Goal: Transaction & Acquisition: Obtain resource

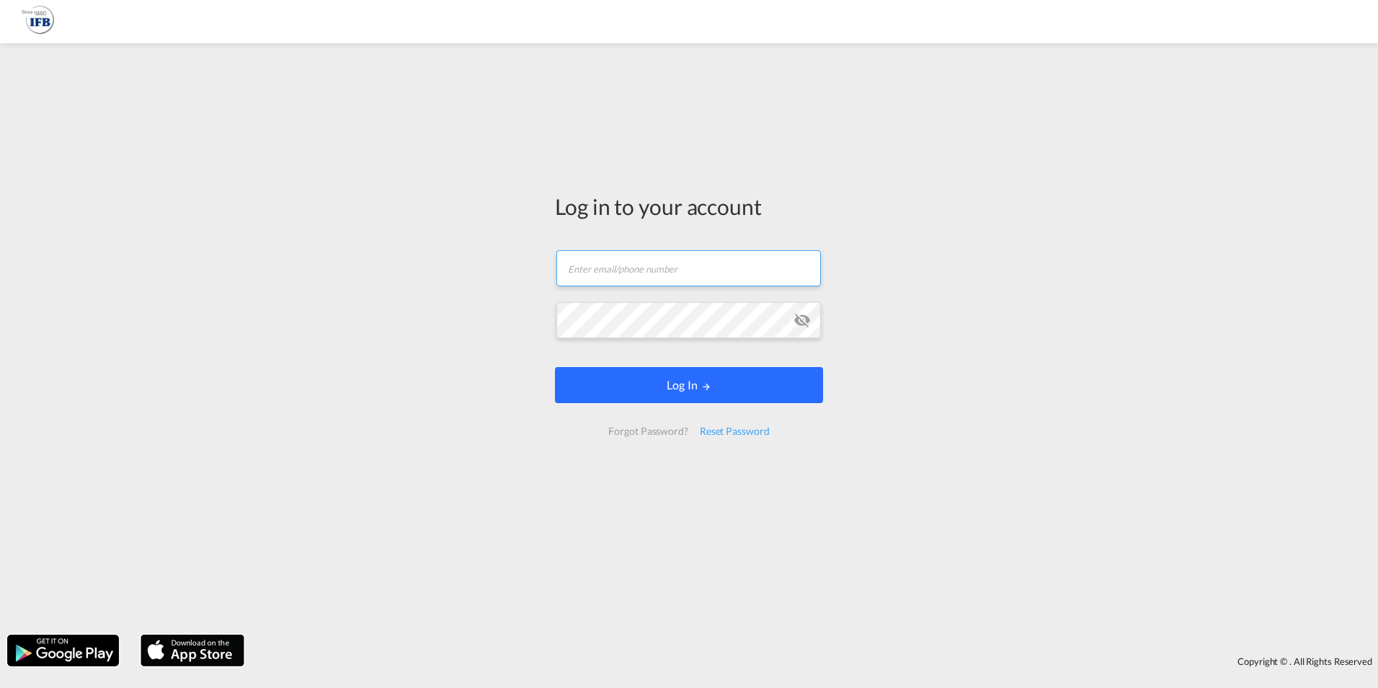
type input "[PERSON_NAME][EMAIL_ADDRESS][DOMAIN_NAME]"
click at [690, 387] on form "[PERSON_NAME][EMAIL_ADDRESS][DOMAIN_NAME] Email field is required Password fiel…" at bounding box center [689, 343] width 268 height 214
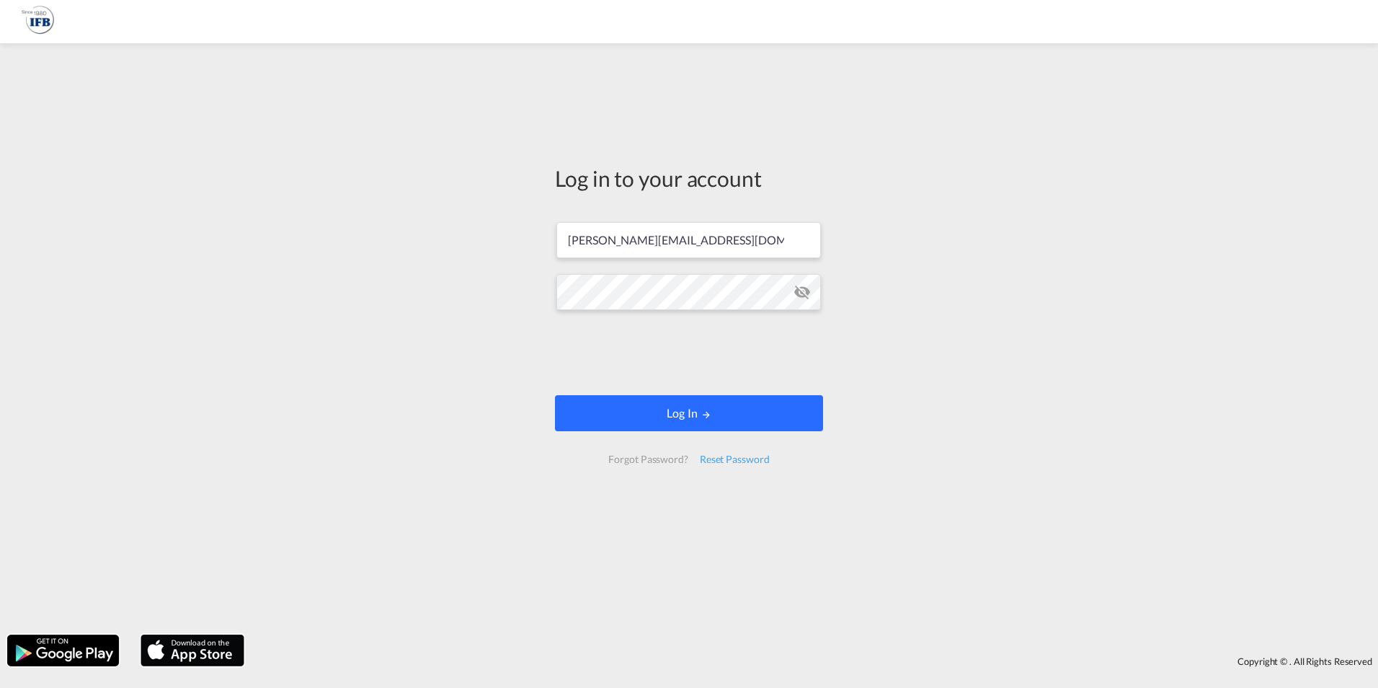
click at [690, 412] on button "Log In" at bounding box center [689, 413] width 268 height 36
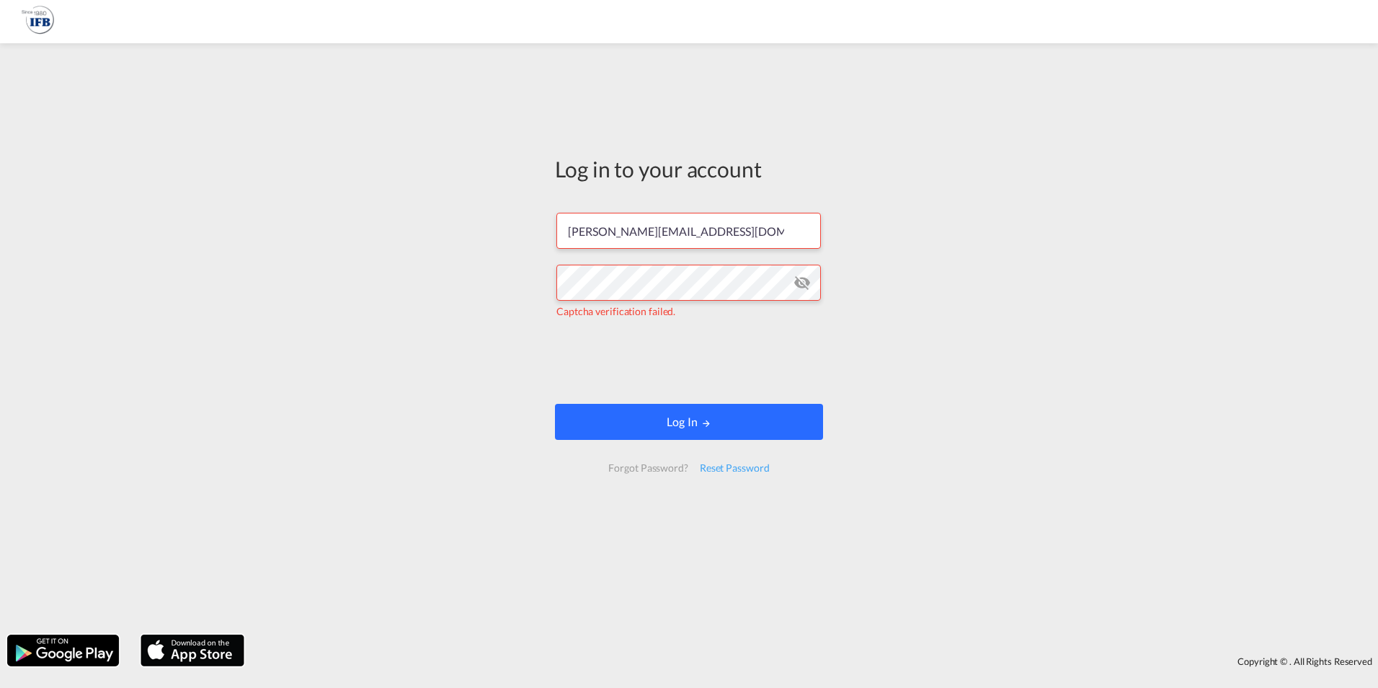
click at [657, 417] on button "Log In" at bounding box center [689, 422] width 268 height 36
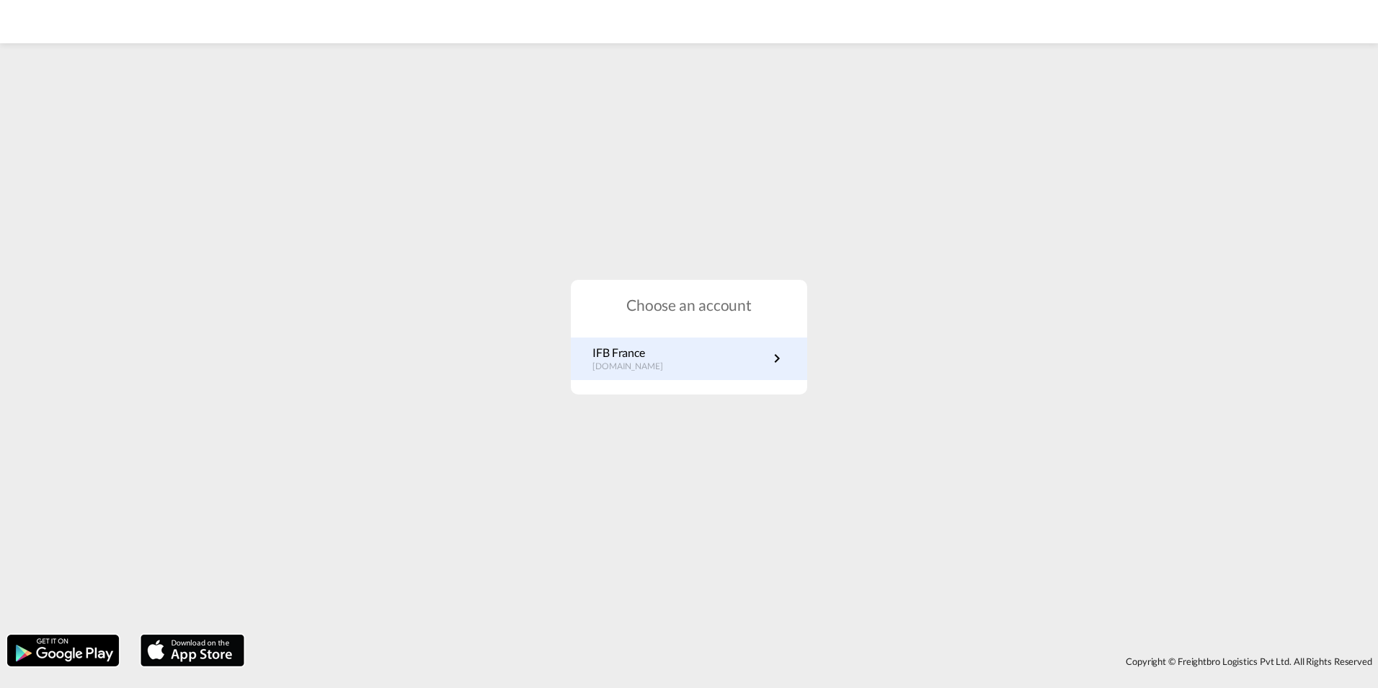
click at [662, 365] on p "[DOMAIN_NAME]" at bounding box center [635, 366] width 85 height 12
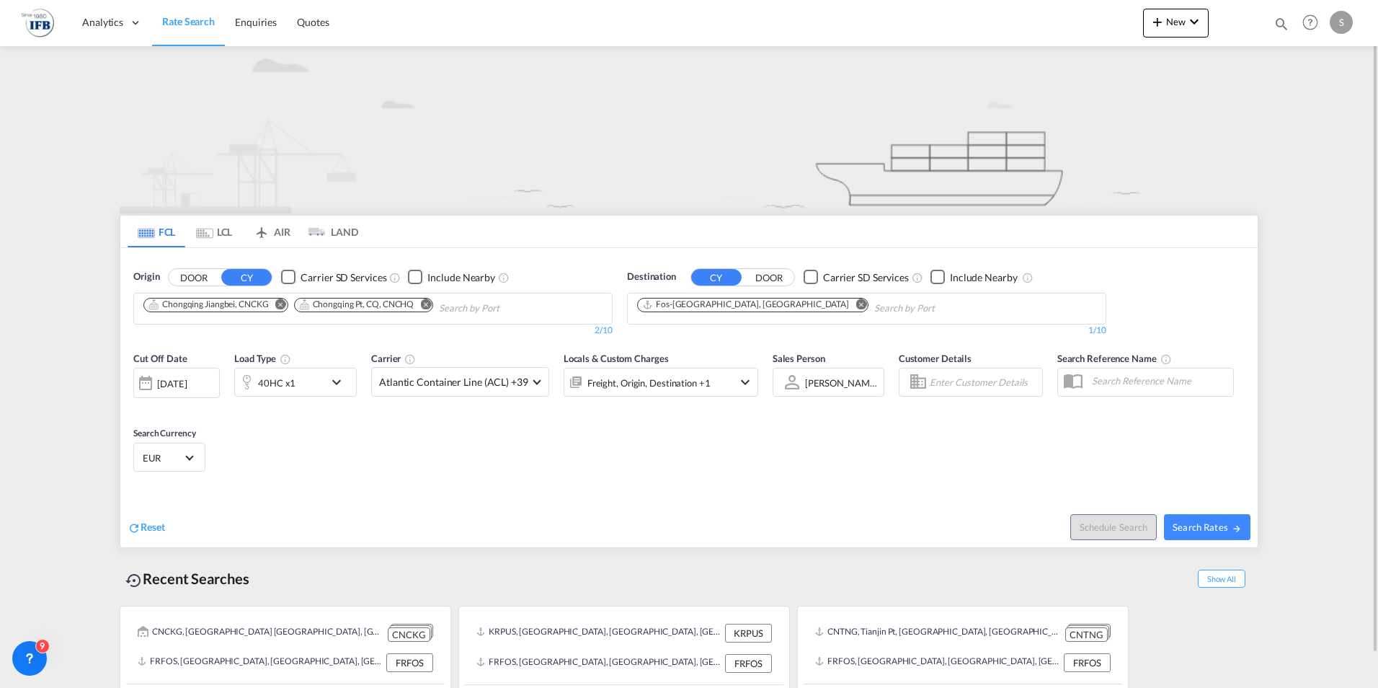
click at [856, 307] on md-icon "Remove" at bounding box center [861, 303] width 11 height 11
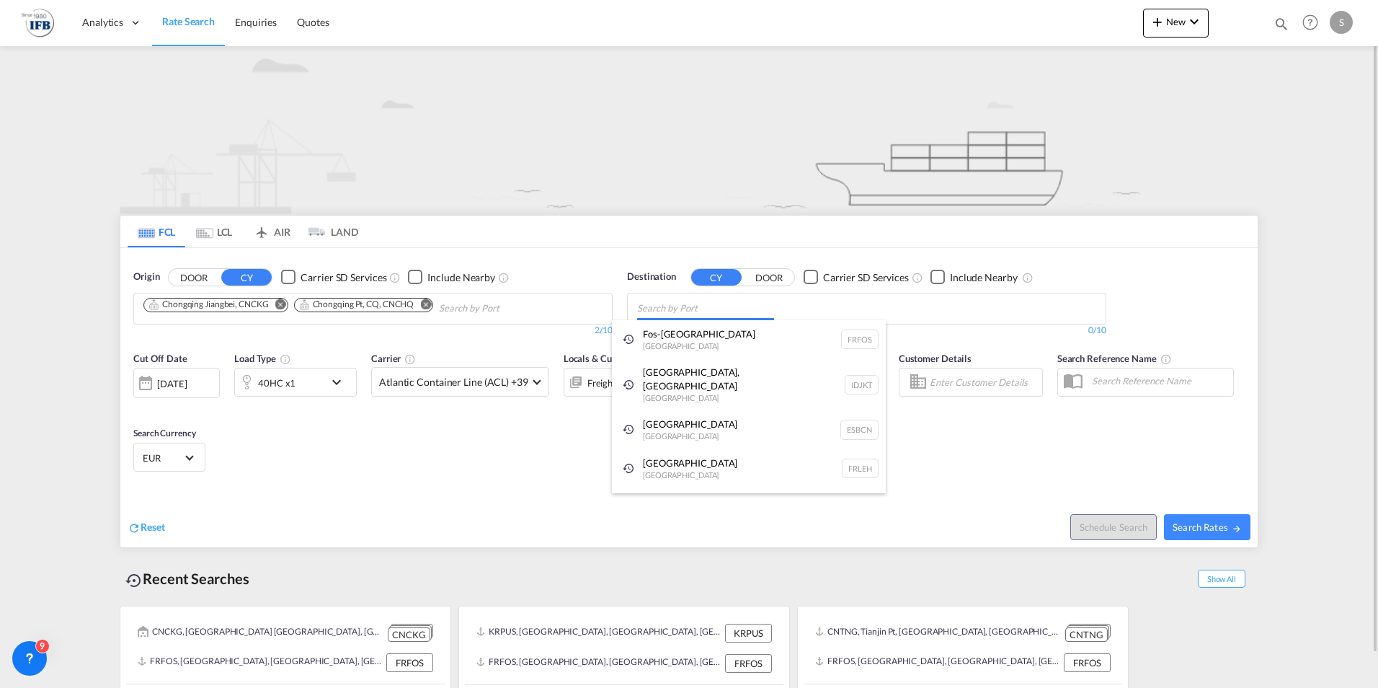
click at [745, 307] on body "Analytics Reports Rate Search Enquiries Quotes Analytics Reports" at bounding box center [689, 344] width 1378 height 688
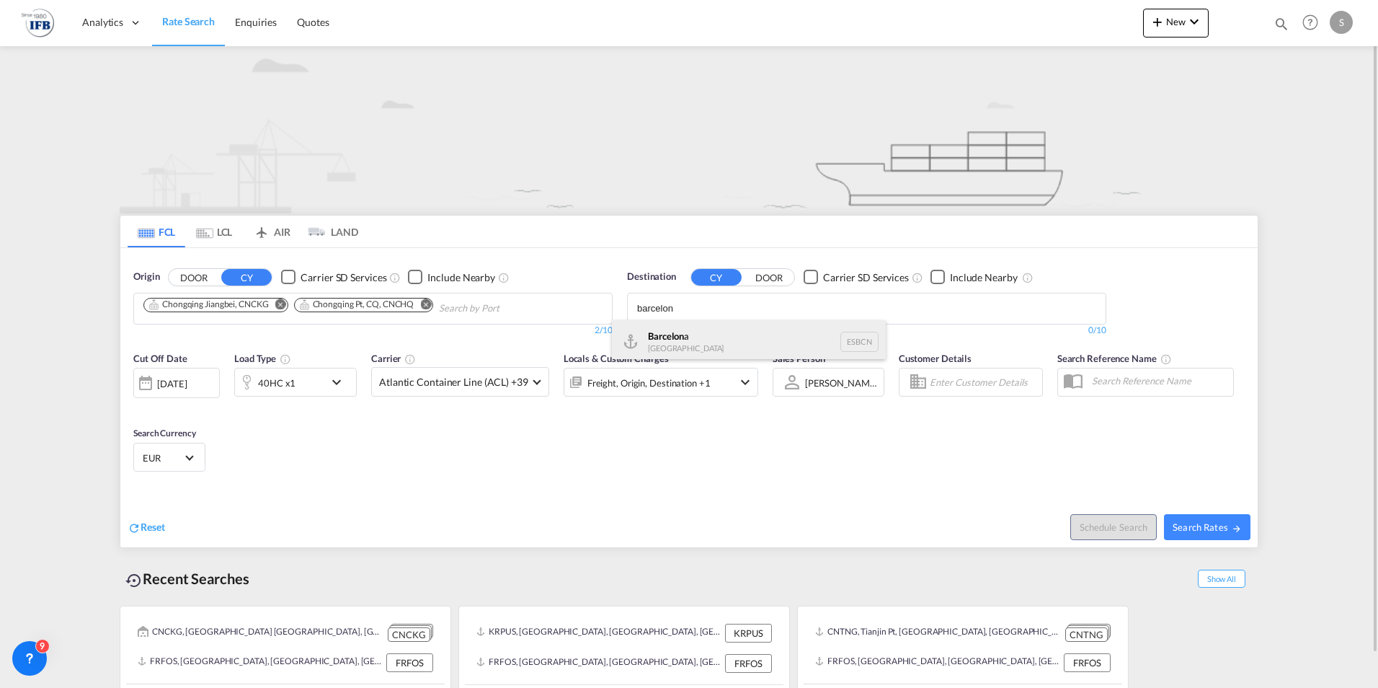
type input "barcelon"
click at [702, 339] on div "Barcelon a Spain ESBCN" at bounding box center [749, 341] width 274 height 43
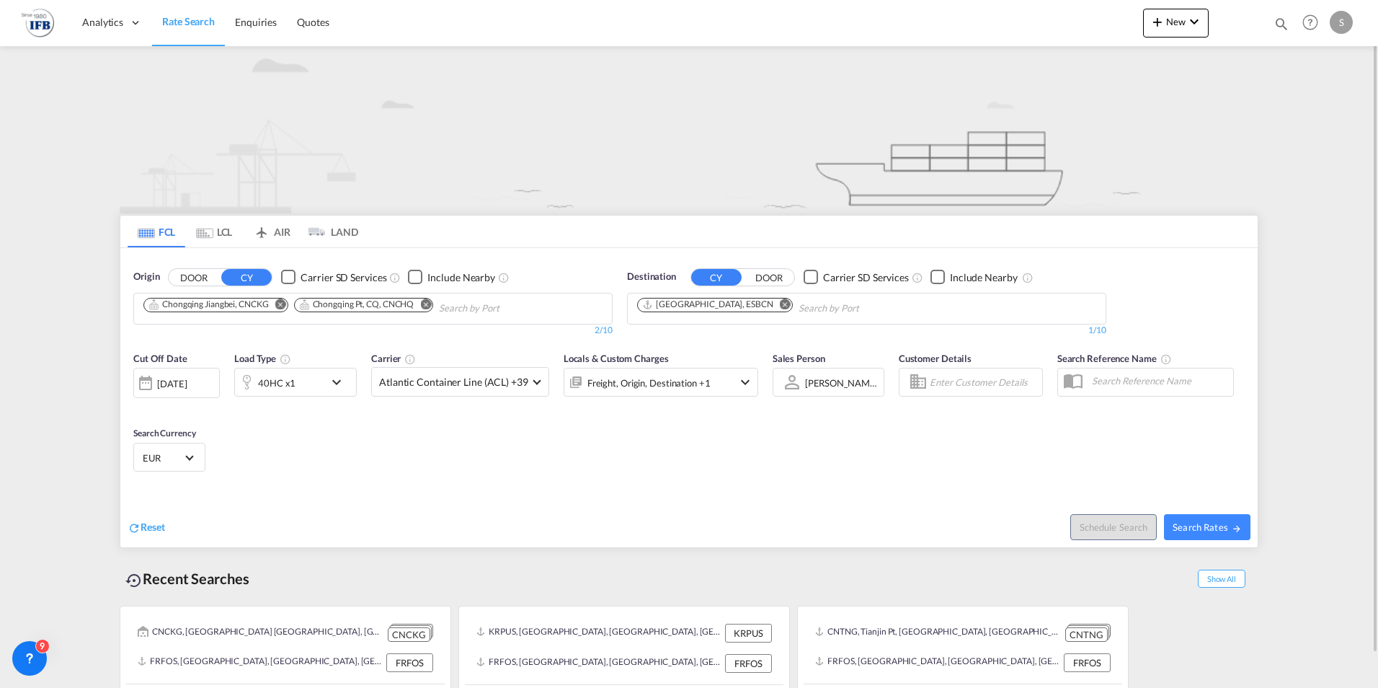
click at [425, 305] on md-icon "Remove" at bounding box center [425, 303] width 11 height 11
click at [279, 304] on md-icon "Remove" at bounding box center [280, 303] width 11 height 11
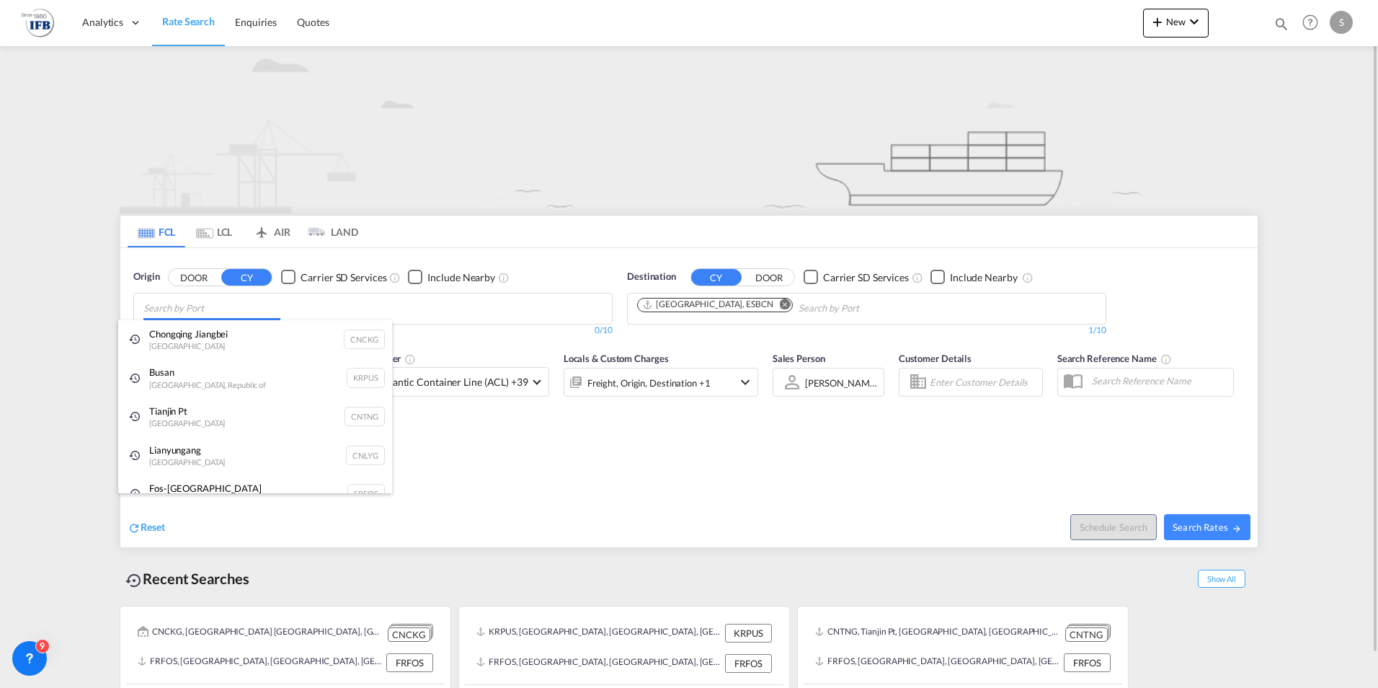
click at [301, 304] on body "Analytics Reports Rate Search Enquiries Quotes Analytics Reports" at bounding box center [689, 344] width 1378 height 688
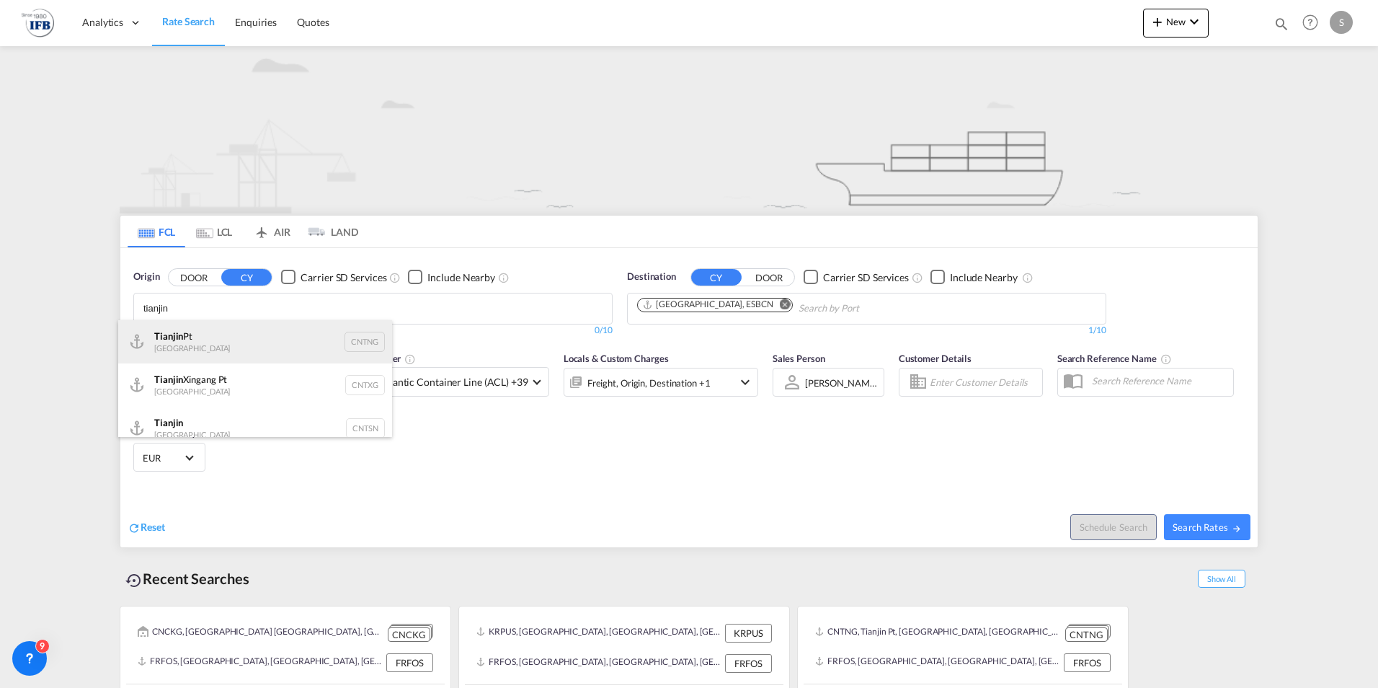
type input "tianjin"
click at [283, 328] on div "Tianjin Pt China CNTNG" at bounding box center [255, 341] width 274 height 43
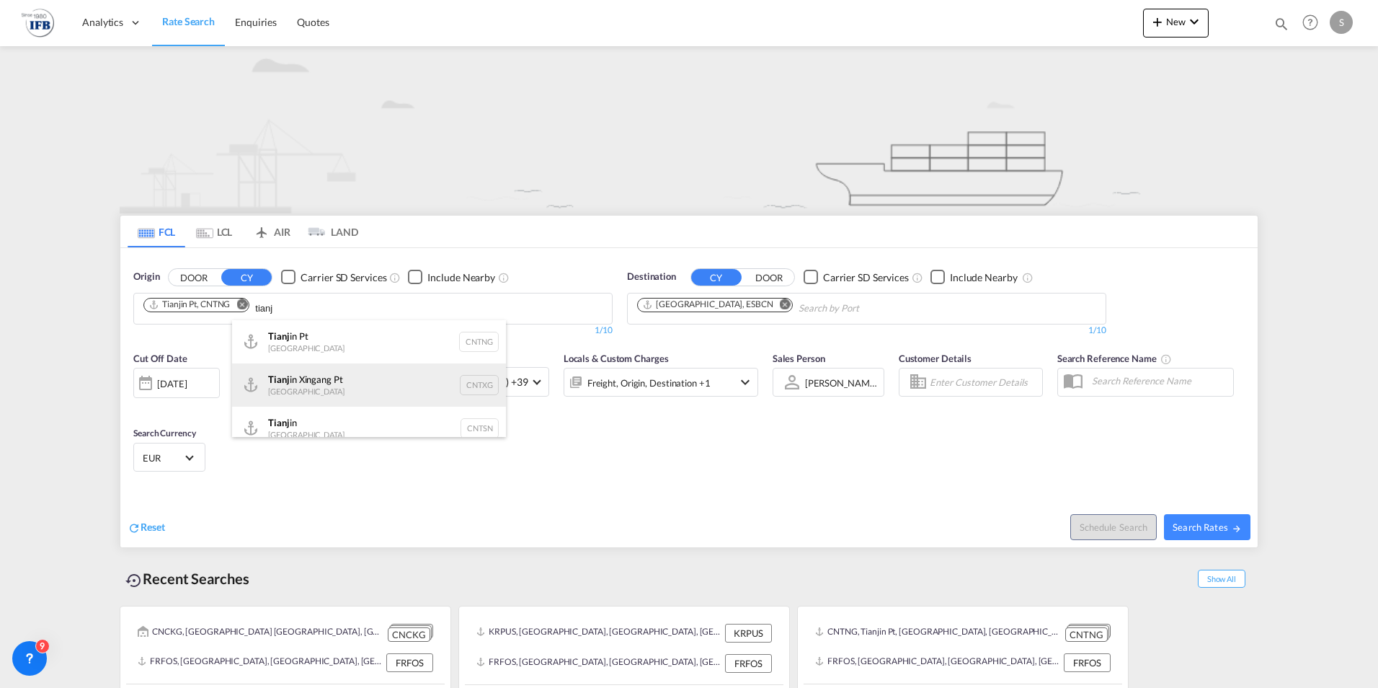
type input "tianj"
click at [340, 381] on div "Tianj in Xingang Pt China CNTXG" at bounding box center [369, 384] width 274 height 43
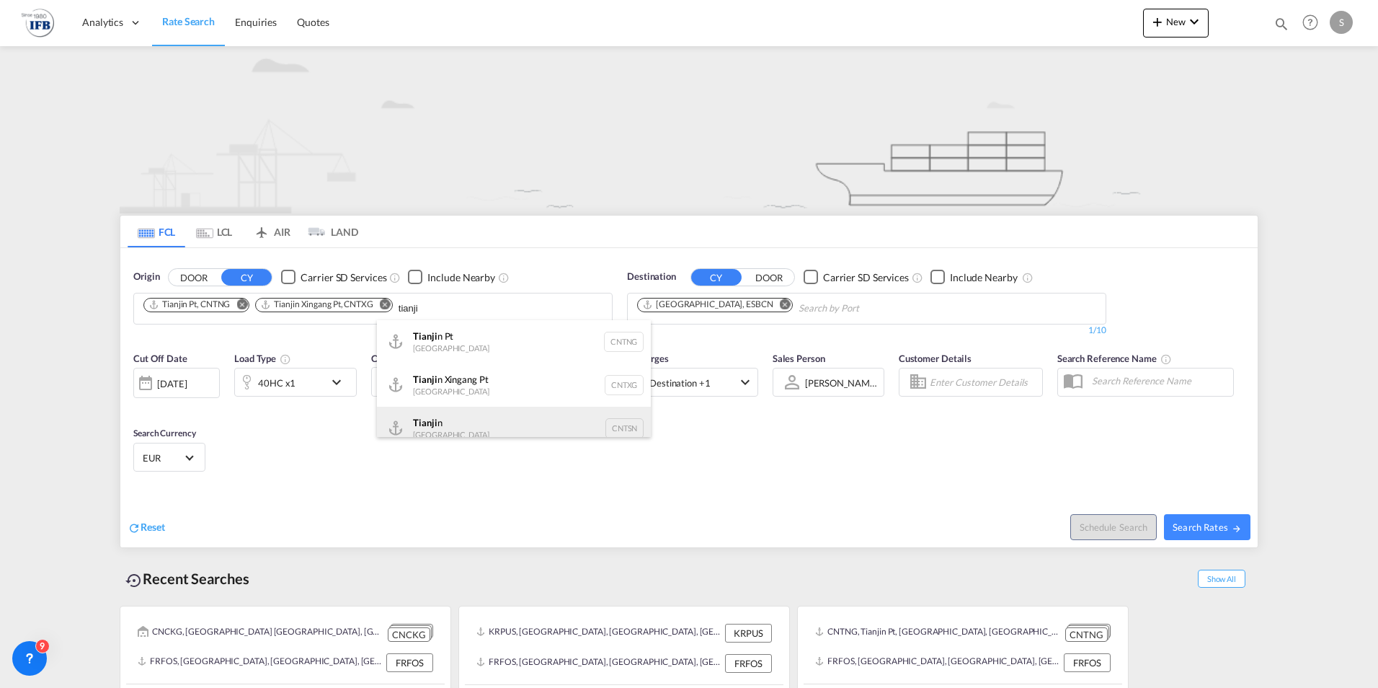
scroll to position [13, 0]
type input "tianji"
click at [423, 414] on div "Tianji n China CNTSN" at bounding box center [514, 415] width 274 height 43
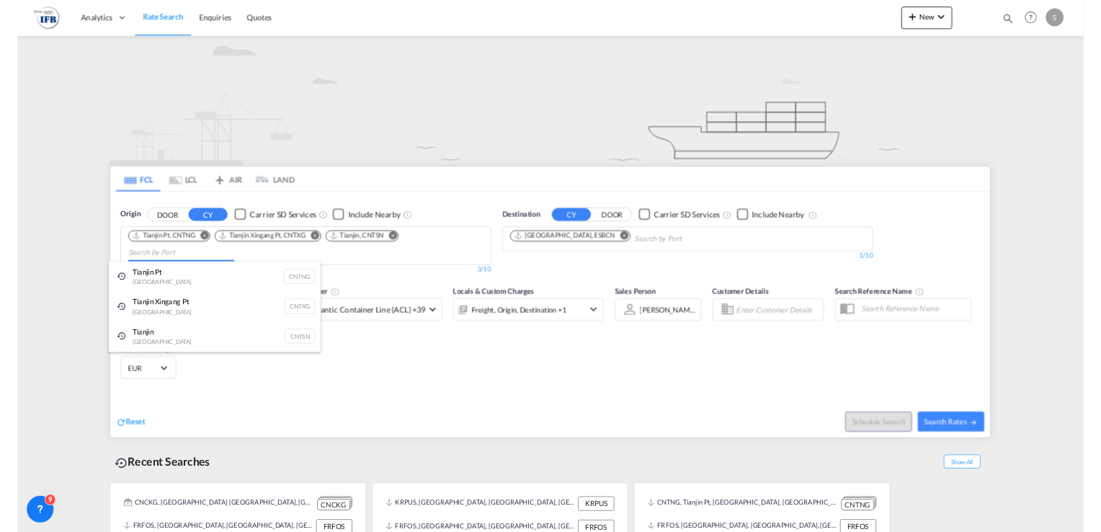
scroll to position [0, 0]
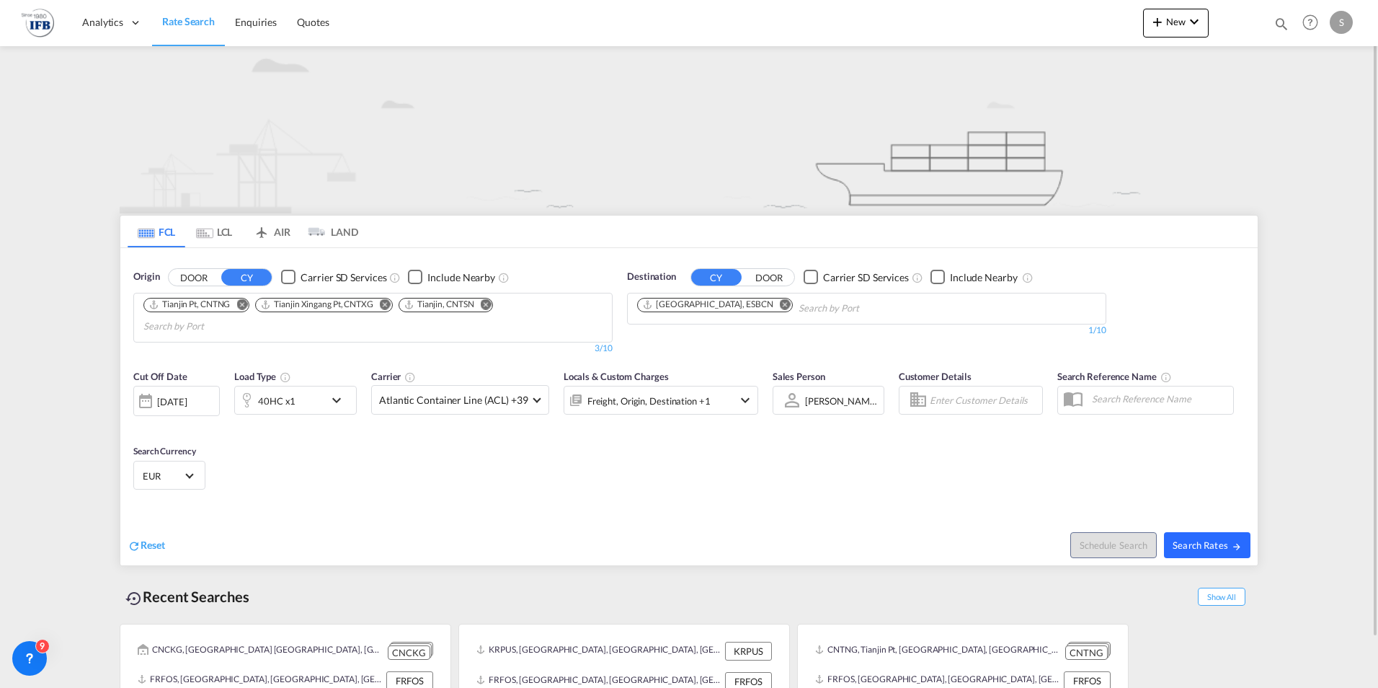
click at [1194, 542] on span "Search Rates" at bounding box center [1207, 545] width 69 height 12
type input "CNTNG,CNTXG,CNTSN to ESBCN / 24 Sep 2025"
